Goal: Task Accomplishment & Management: Manage account settings

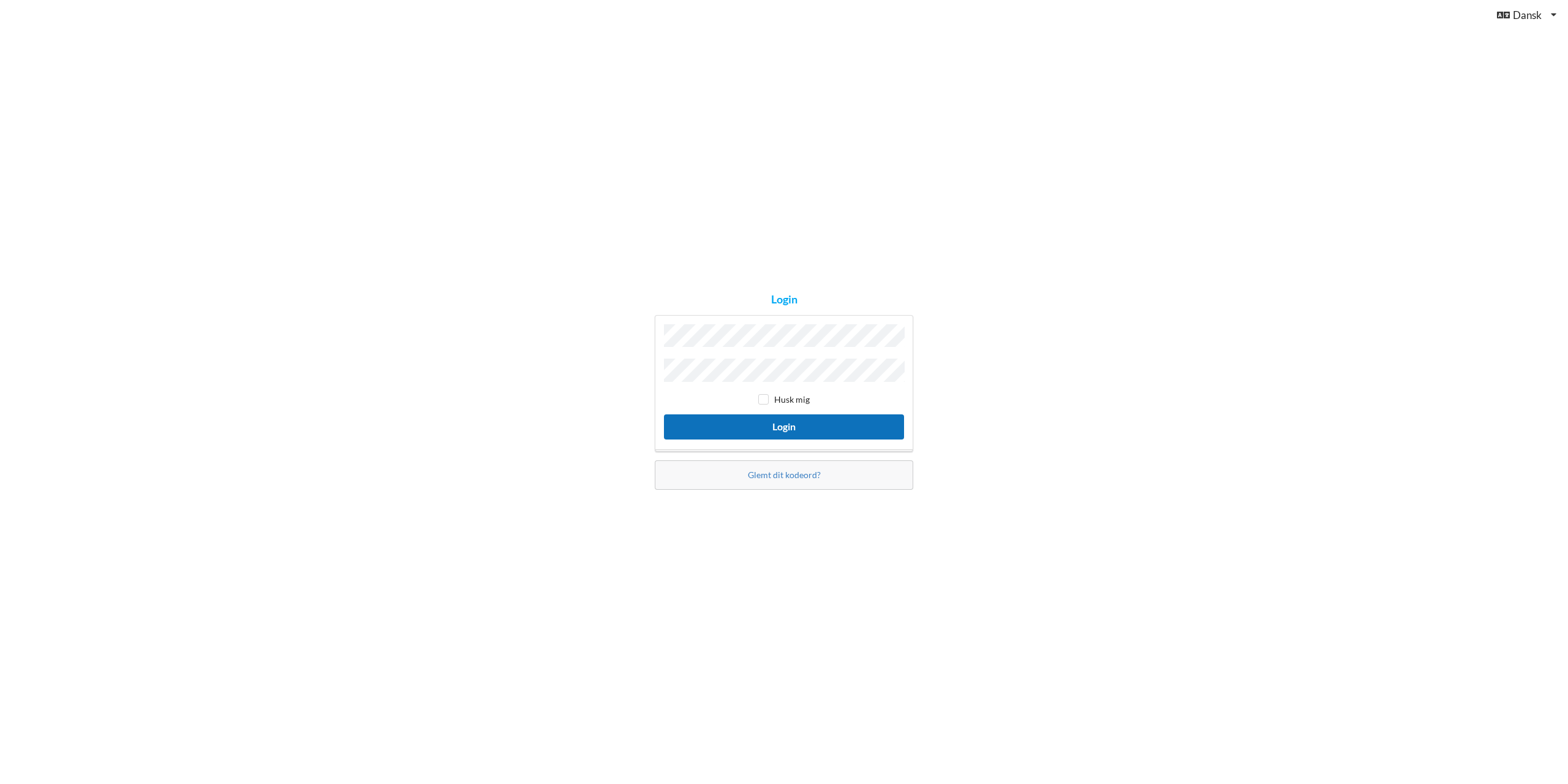
click at [821, 429] on button "Login" at bounding box center [784, 426] width 240 height 25
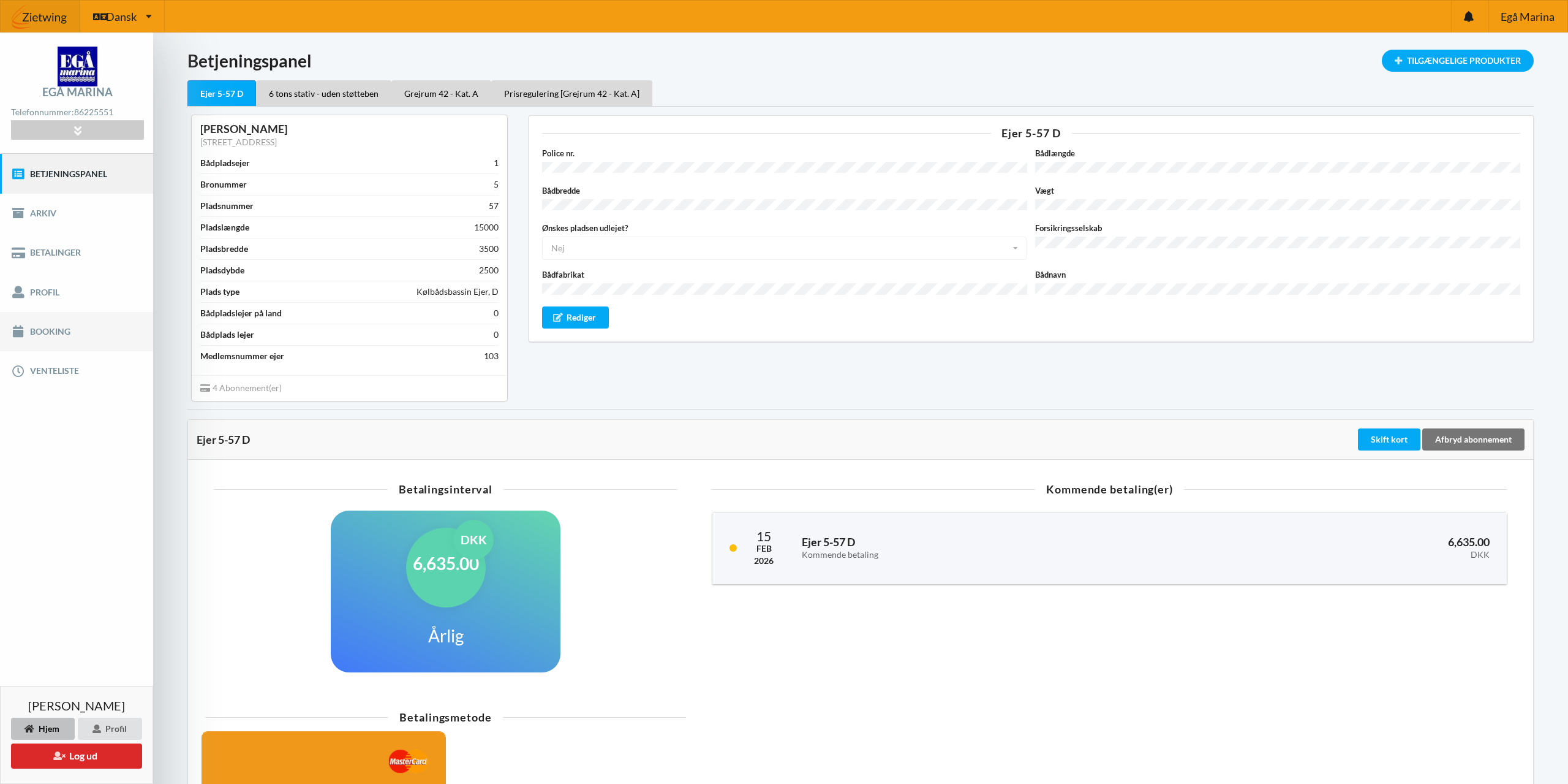
click at [56, 334] on link "Booking" at bounding box center [76, 331] width 153 height 39
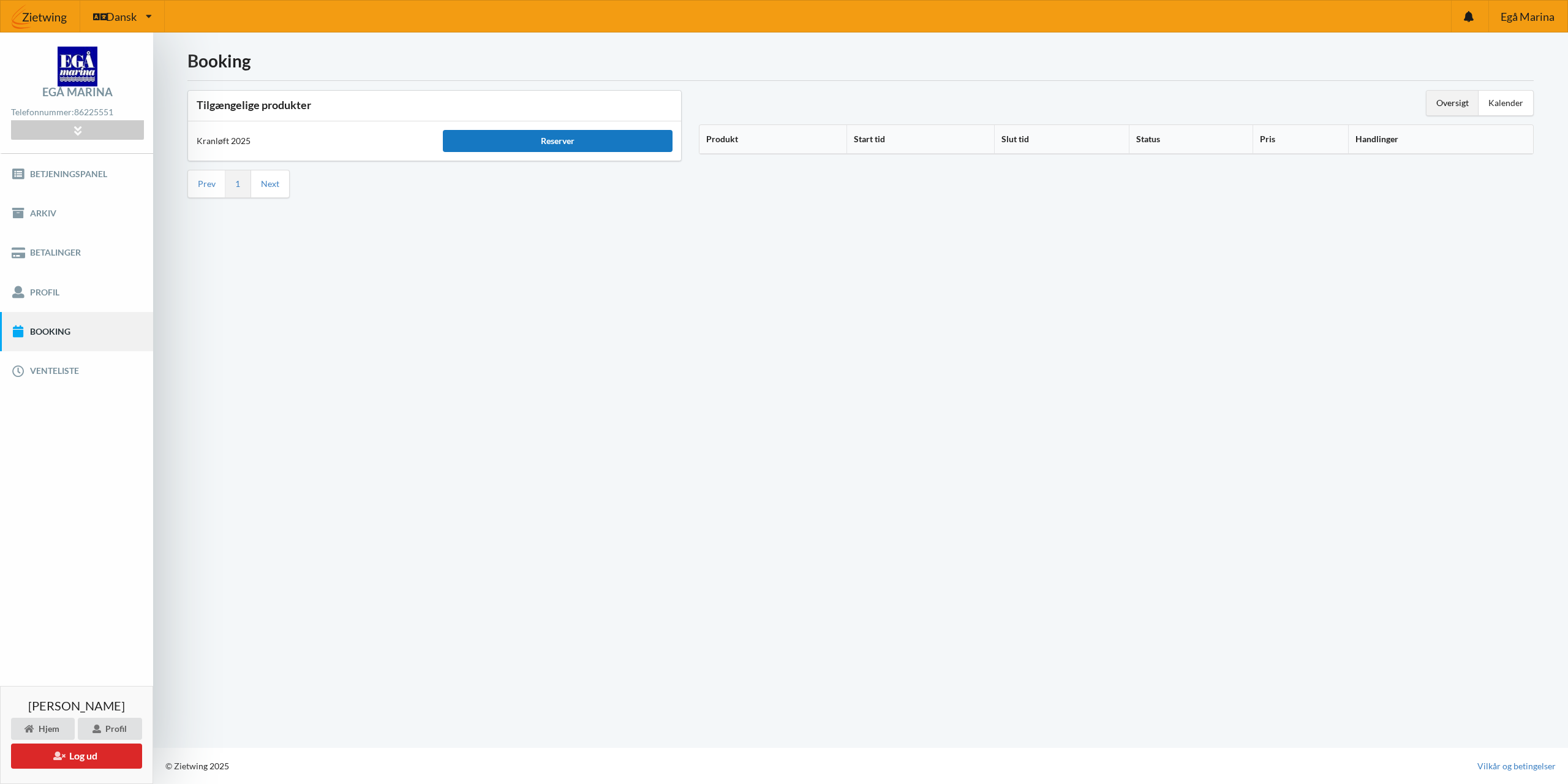
click at [563, 143] on div "Reserver" at bounding box center [557, 140] width 229 height 22
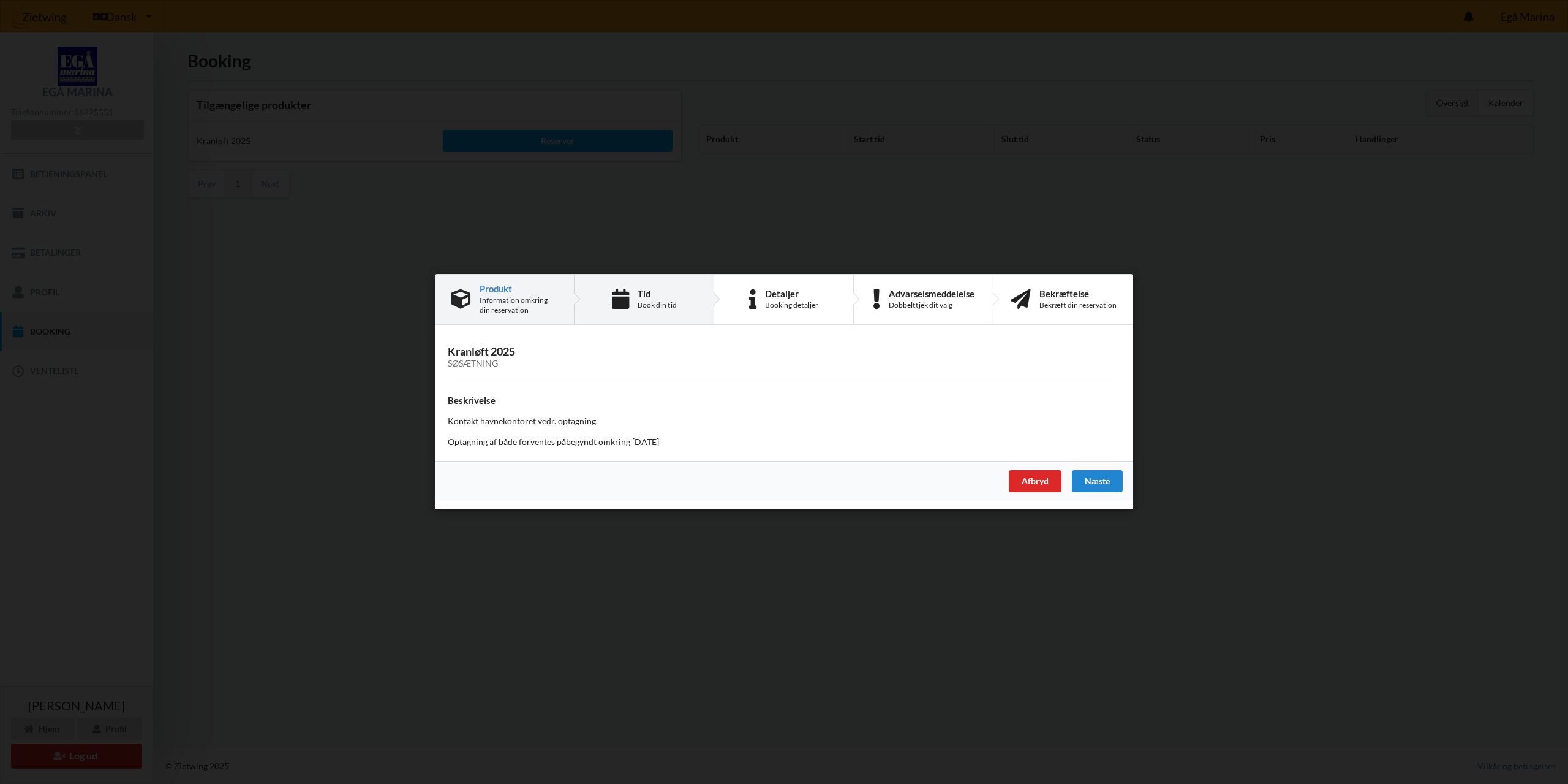
click at [656, 309] on div "Book din tid" at bounding box center [658, 305] width 39 height 10
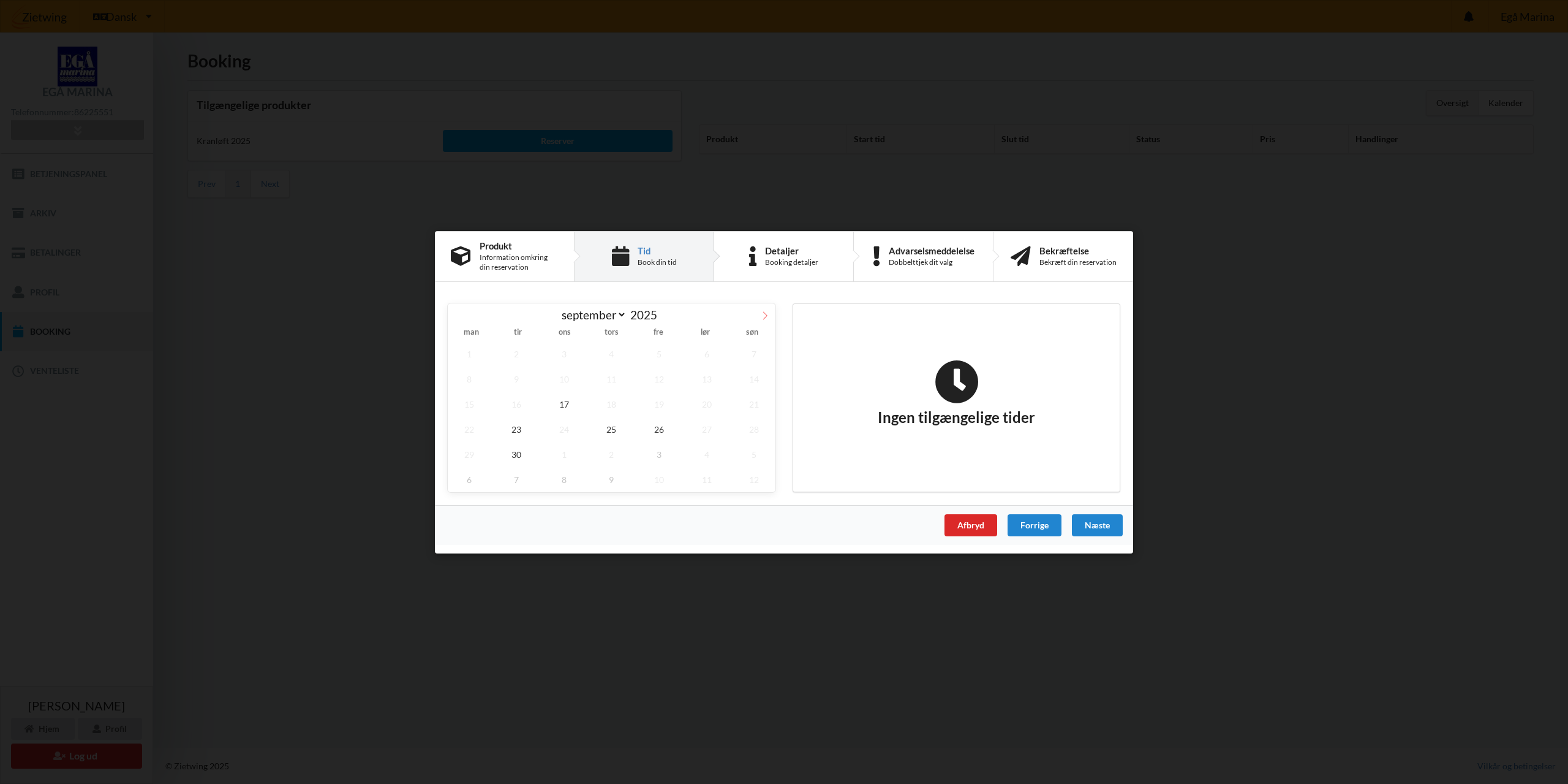
click at [763, 315] on icon at bounding box center [765, 315] width 8 height 8
select select "9"
click at [655, 404] on span "17" at bounding box center [659, 403] width 43 height 25
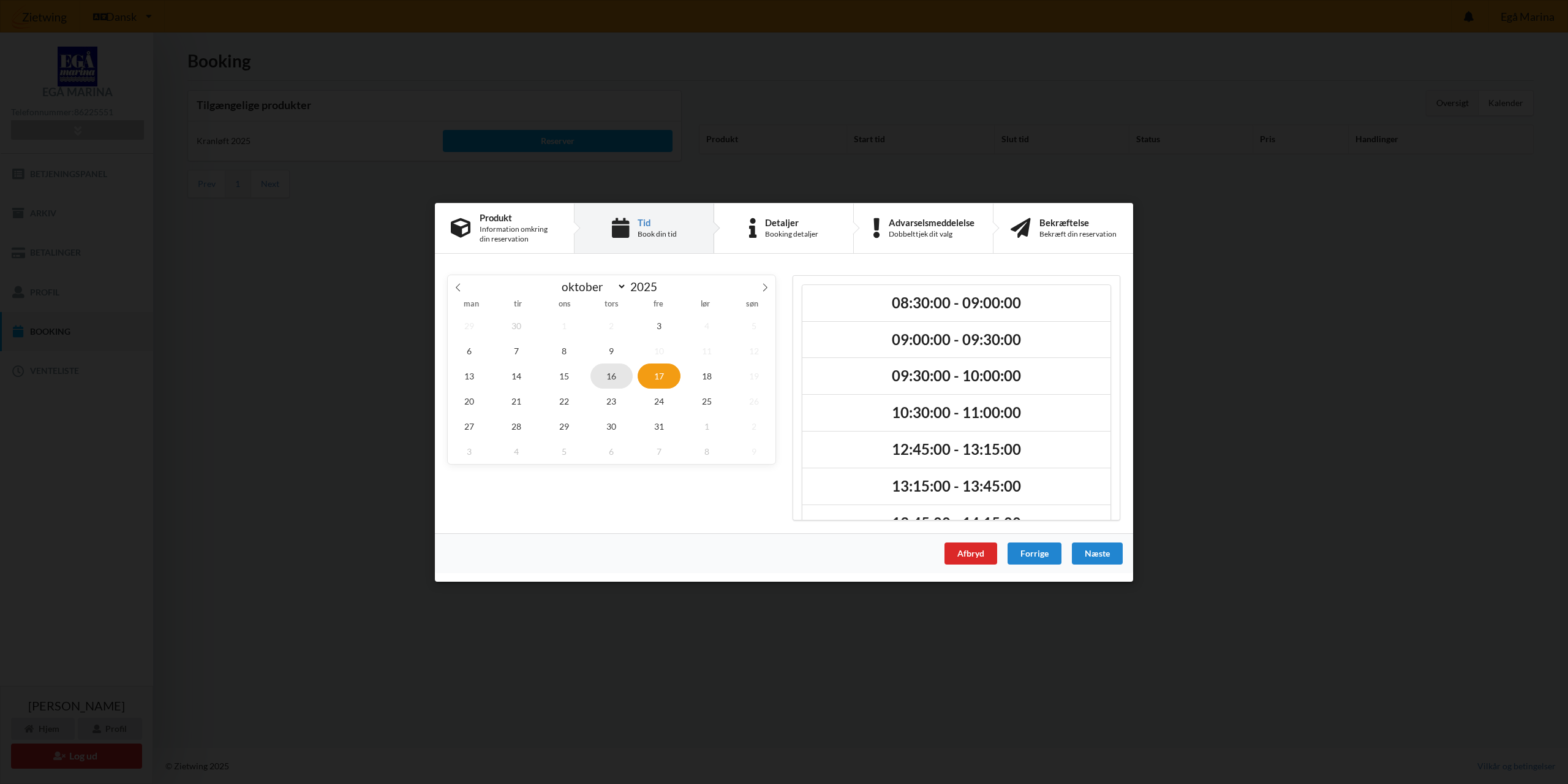
click at [615, 380] on span "16" at bounding box center [612, 375] width 43 height 25
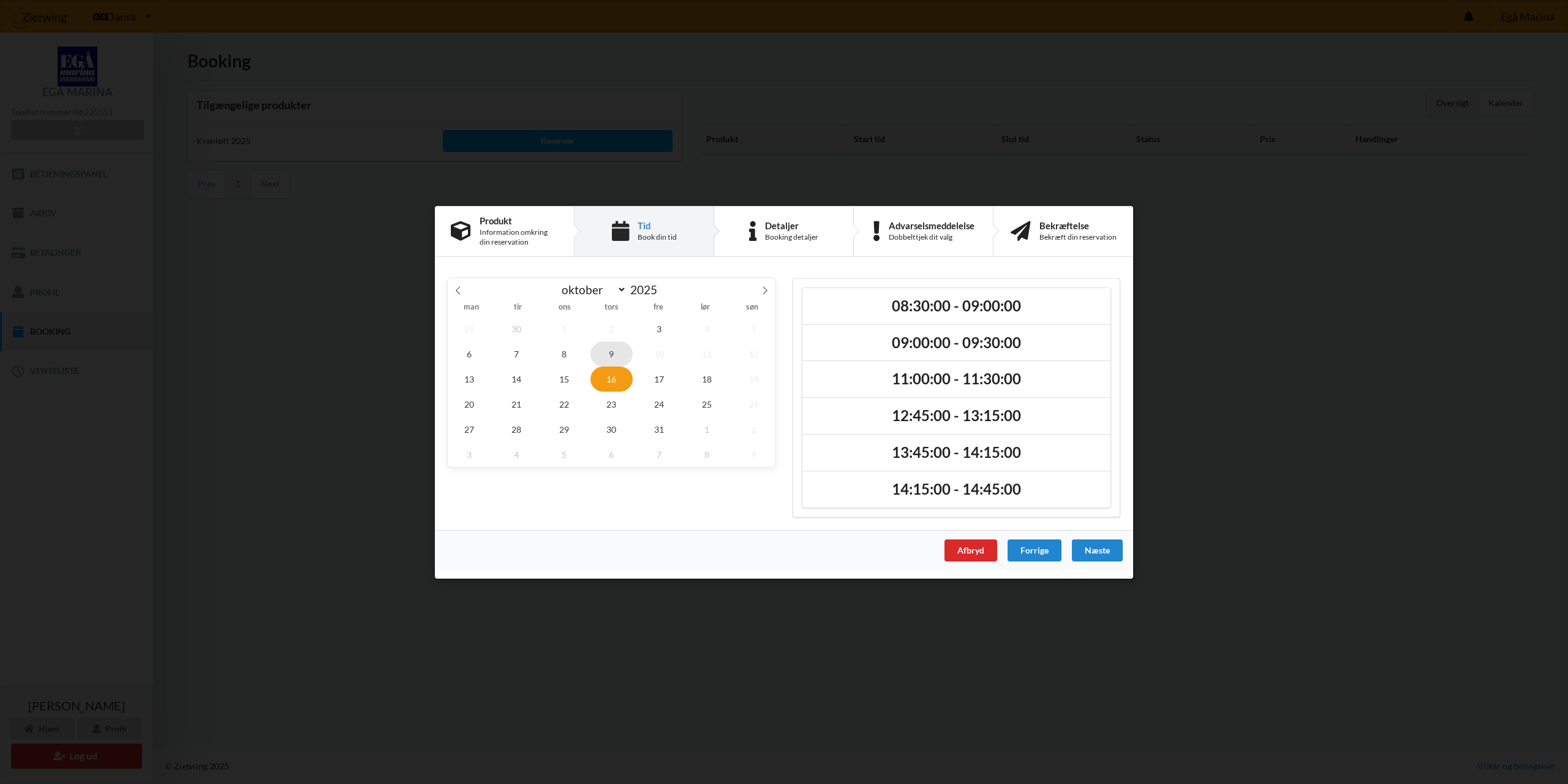
click at [612, 358] on span "9" at bounding box center [612, 353] width 43 height 25
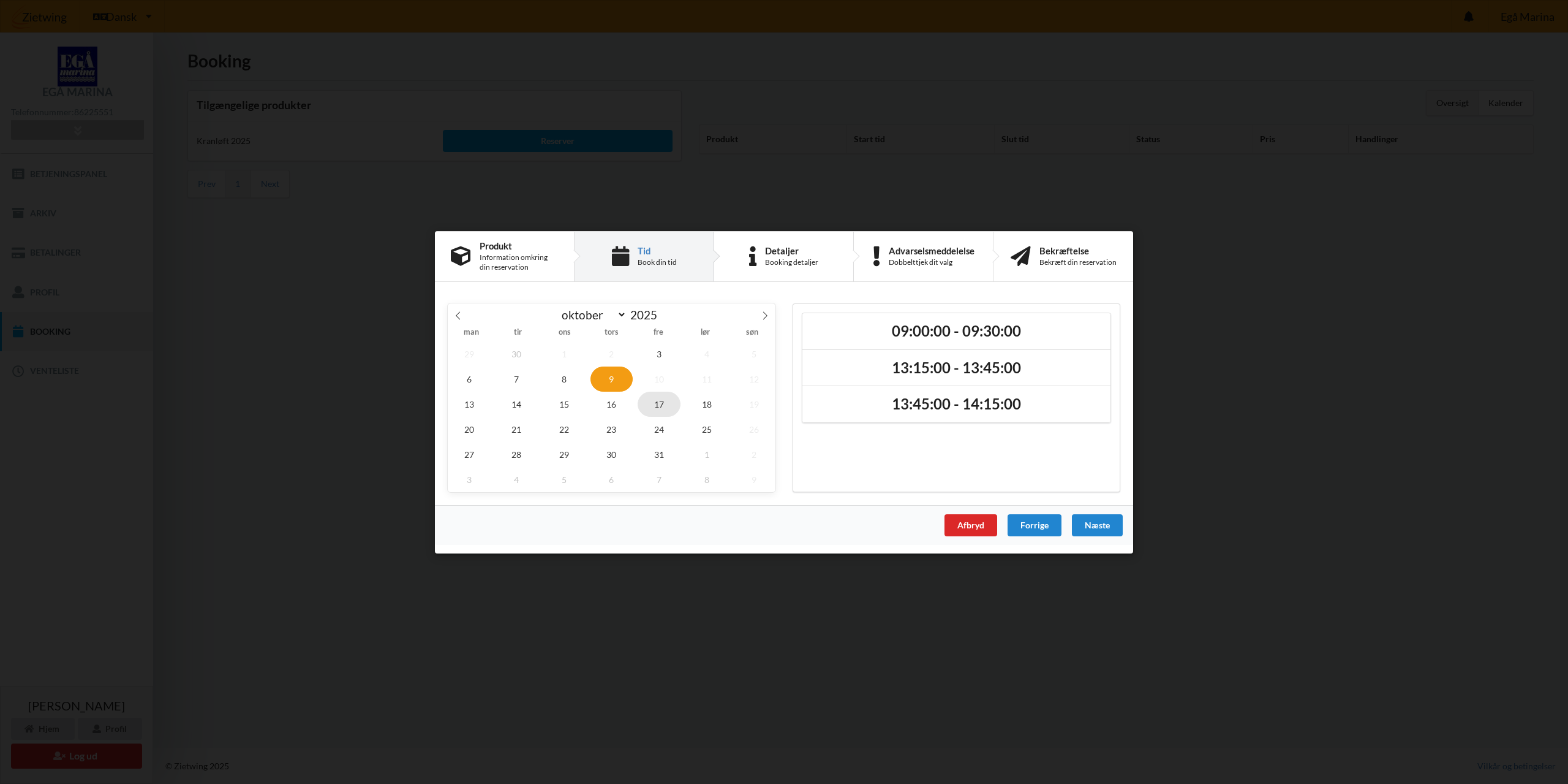
click at [654, 408] on span "17" at bounding box center [659, 403] width 43 height 25
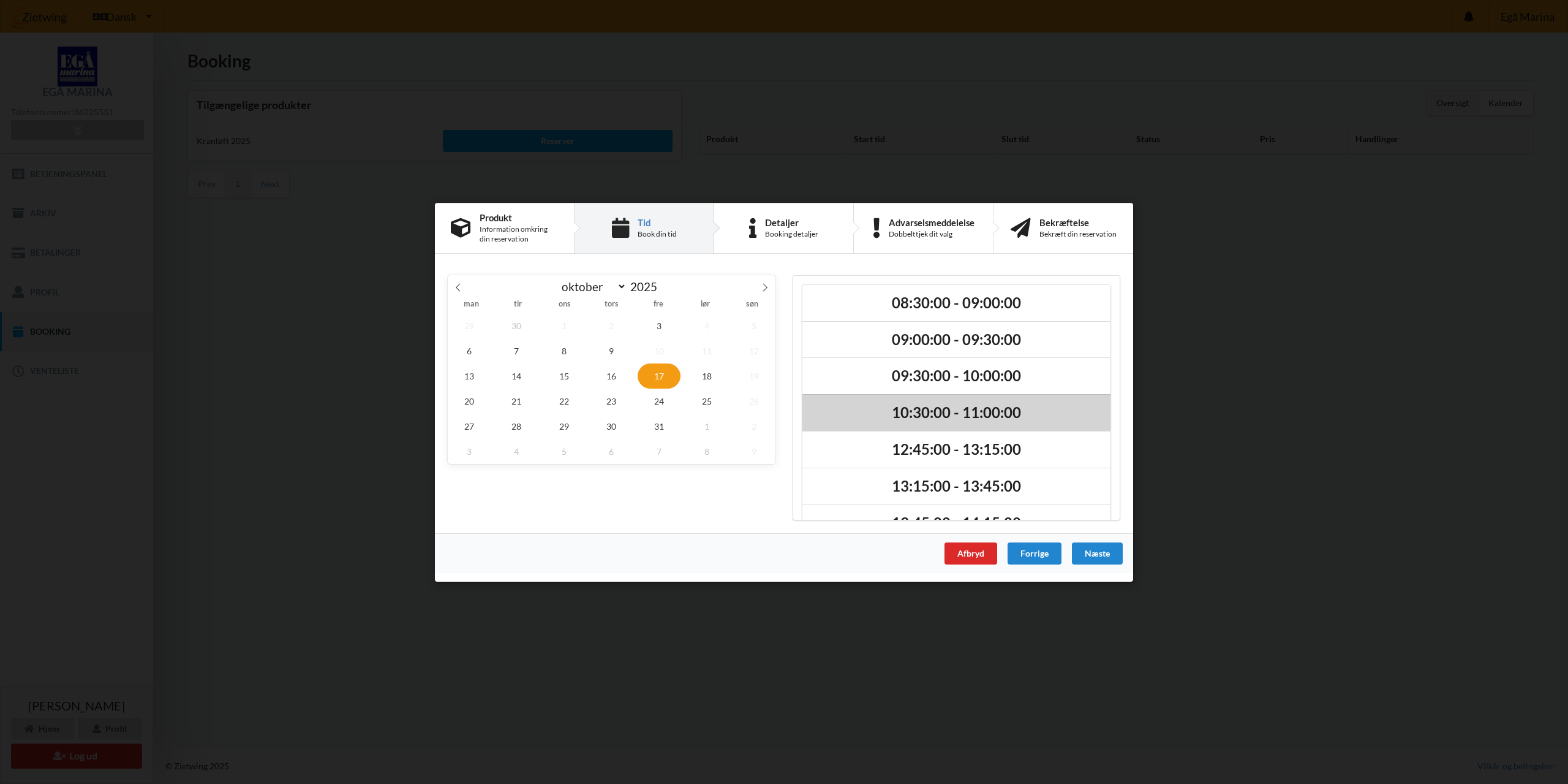
scroll to position [28, 0]
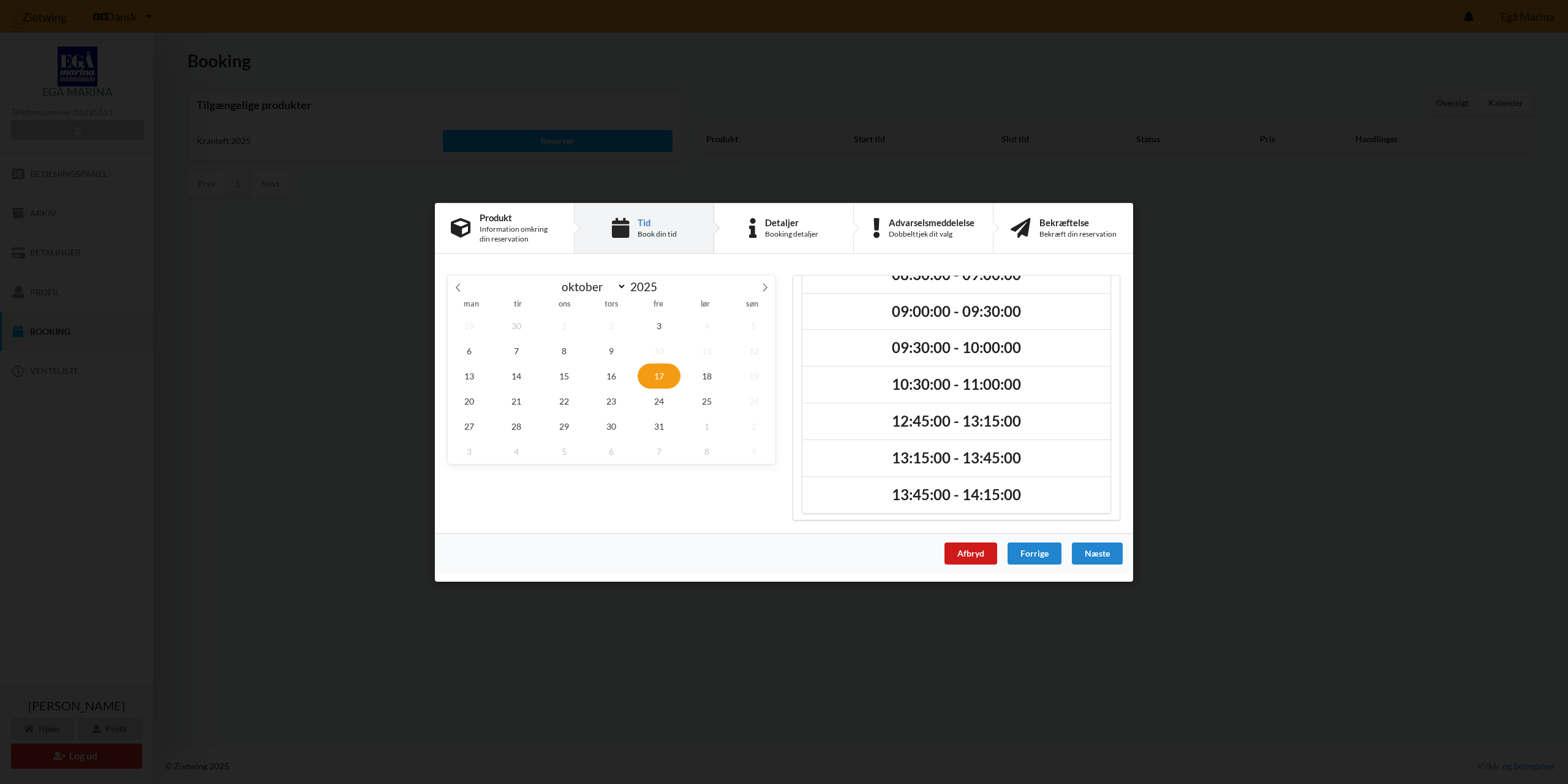
click at [953, 552] on div "Afbryd" at bounding box center [971, 552] width 53 height 22
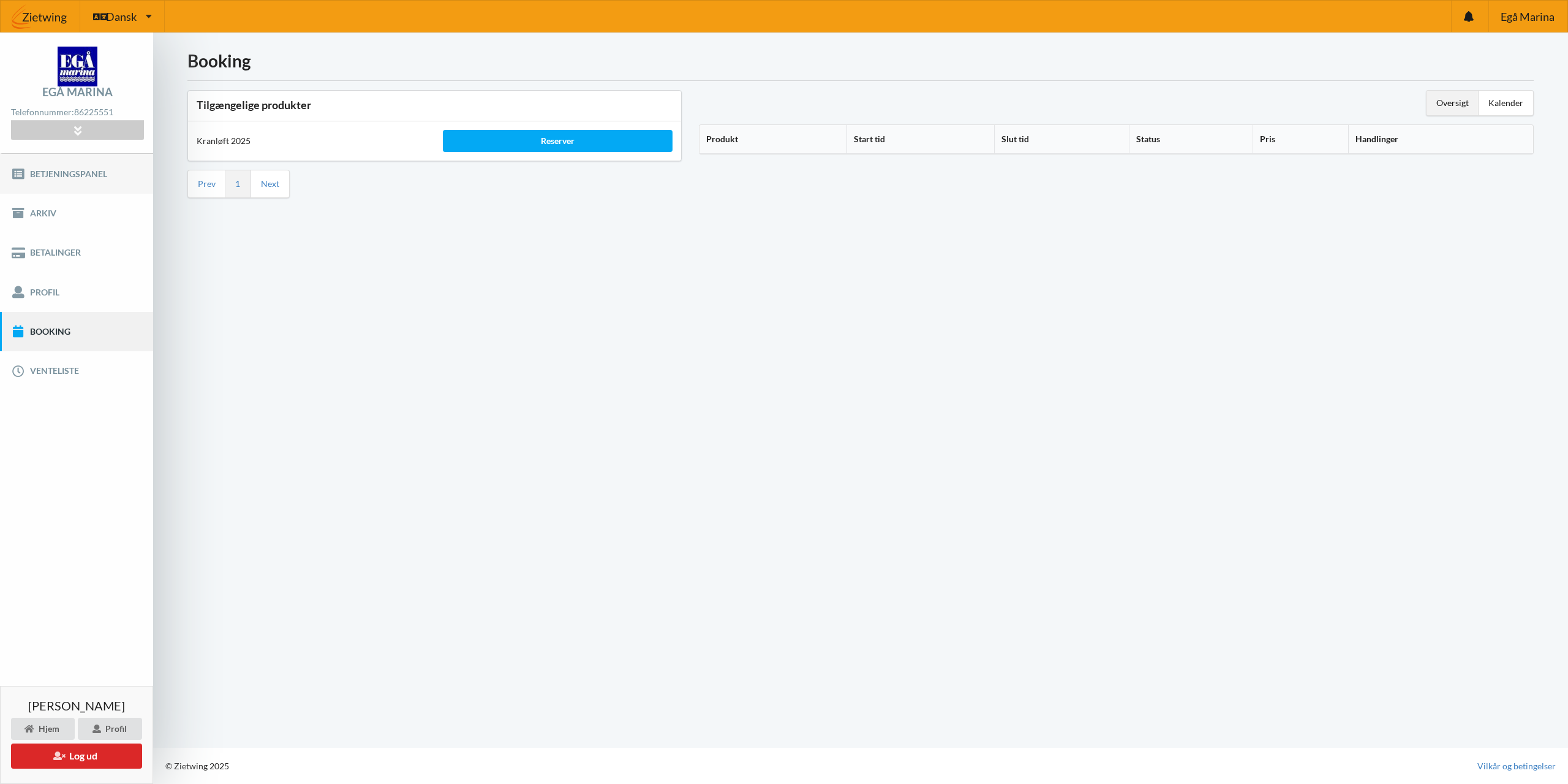
click at [73, 174] on link "Betjeningspanel" at bounding box center [76, 174] width 153 height 39
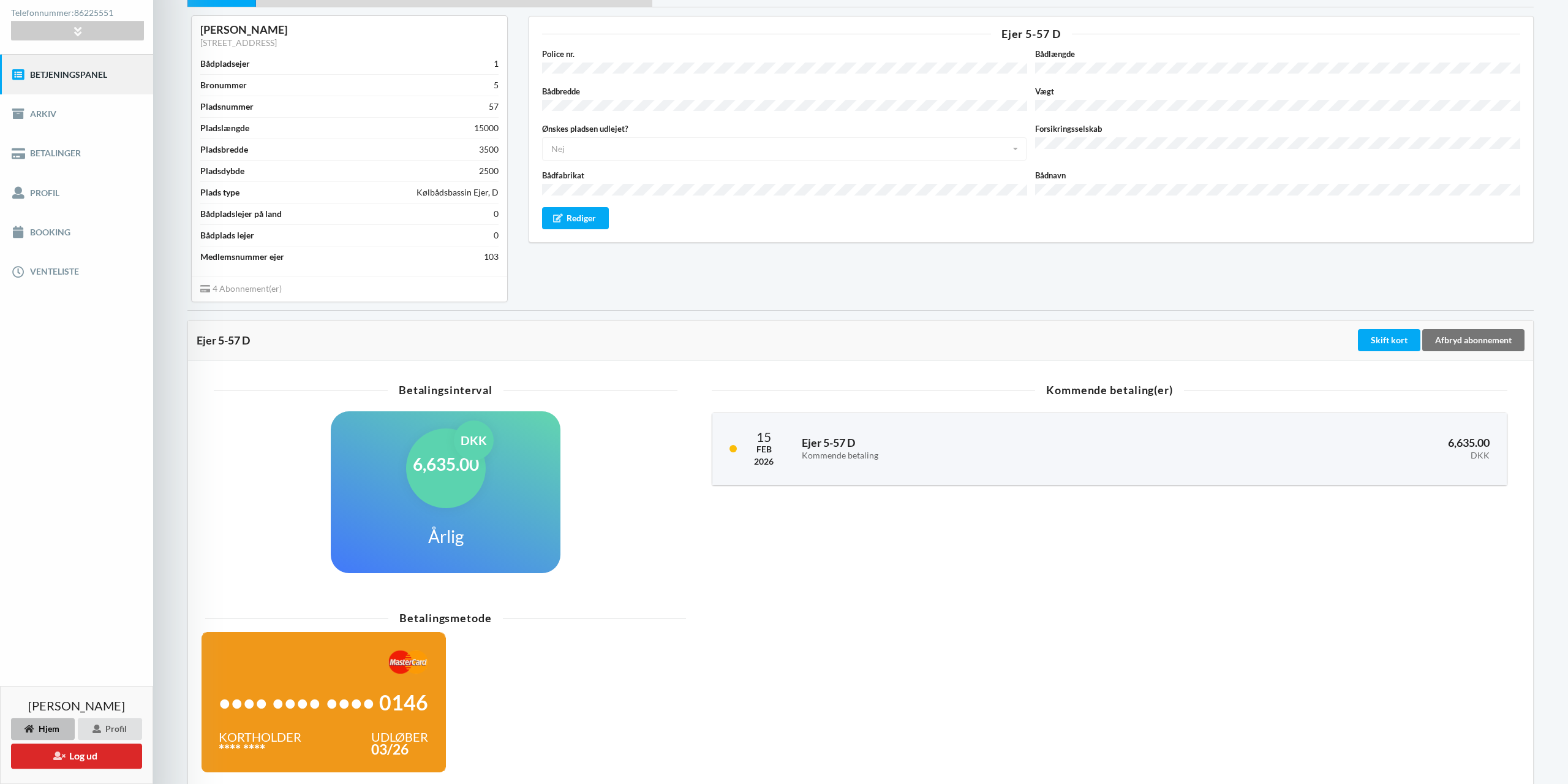
scroll to position [128, 0]
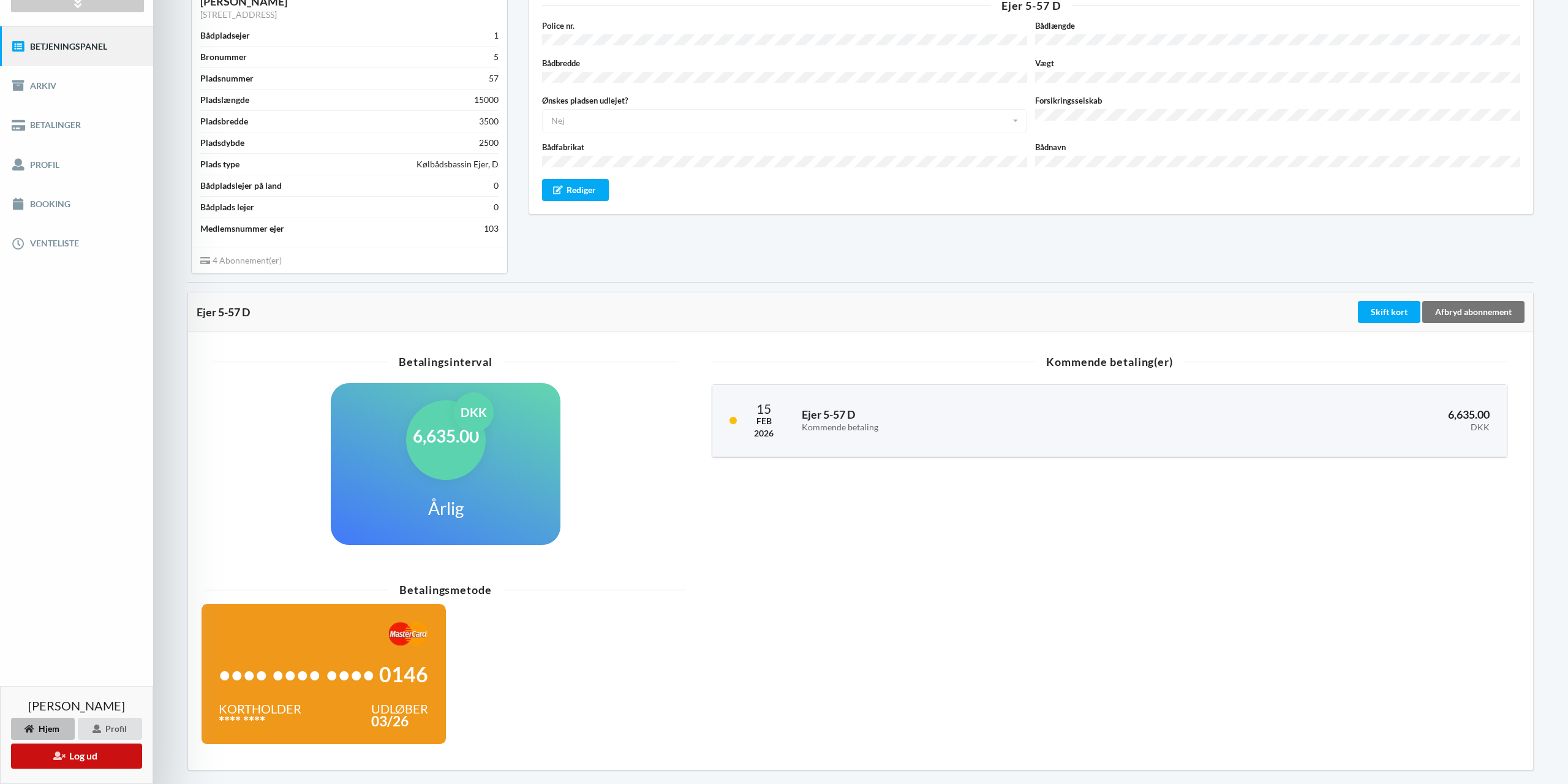
click at [100, 760] on button "Log ud" at bounding box center [77, 755] width 131 height 25
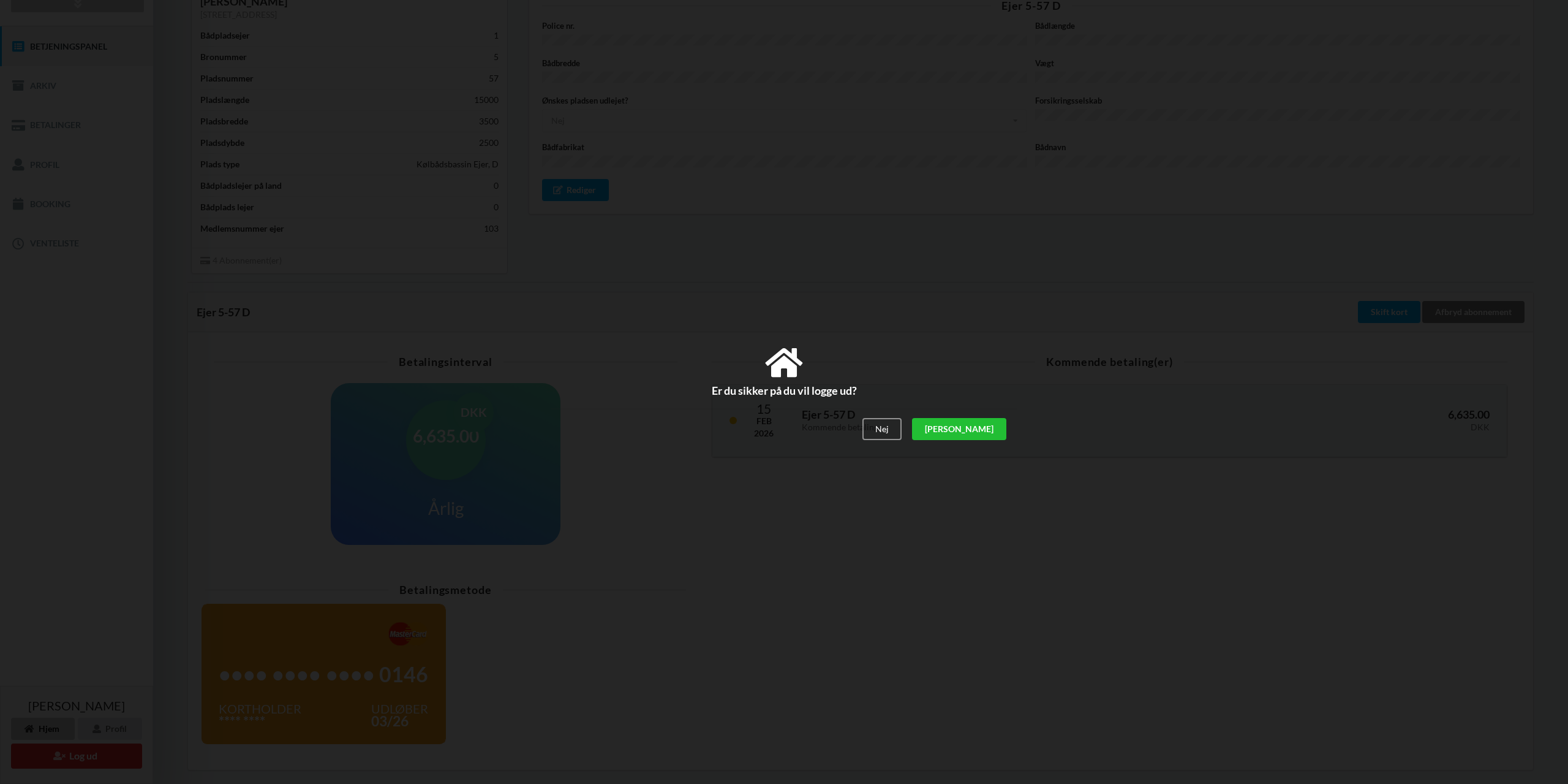
click at [998, 429] on div "[PERSON_NAME]" at bounding box center [959, 429] width 94 height 22
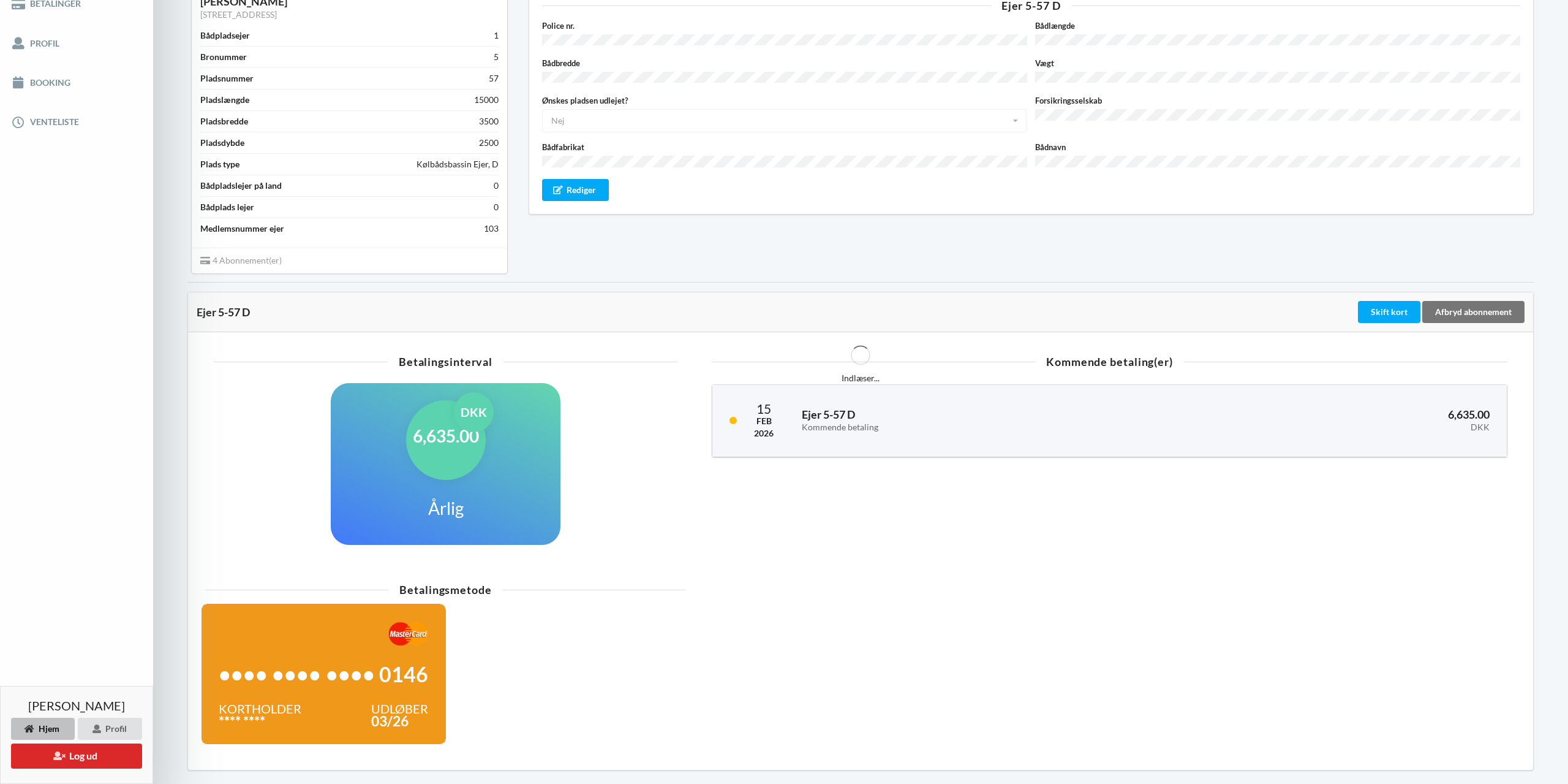
scroll to position [6, 0]
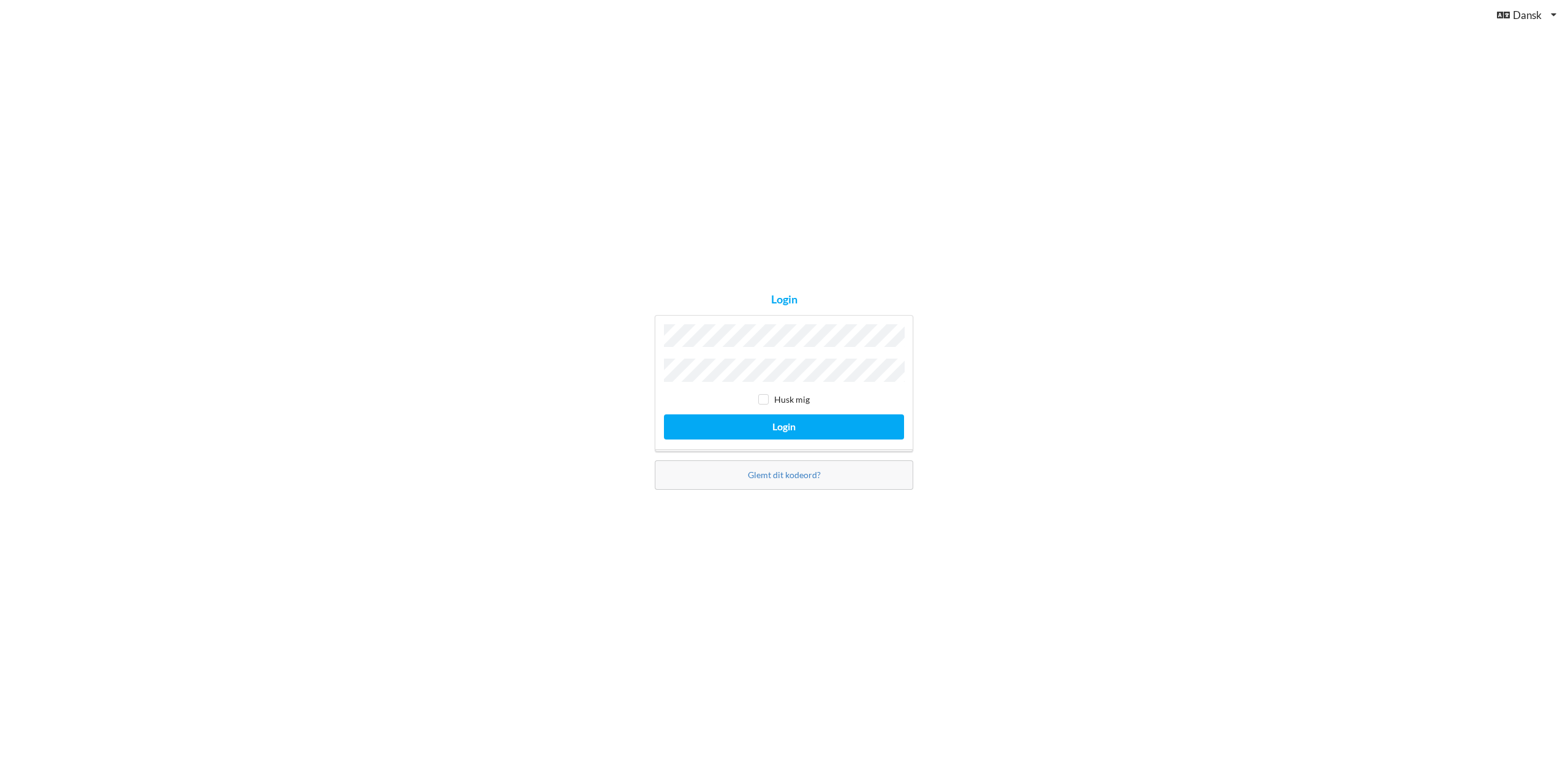
click at [1064, 583] on div "Login Husk mig Login Glemt dit kodeord?" at bounding box center [784, 392] width 1568 height 784
click at [1309, 300] on div "Login Husk mig Login Glemt dit kodeord?" at bounding box center [784, 392] width 1568 height 784
